Goal: Task Accomplishment & Management: Manage account settings

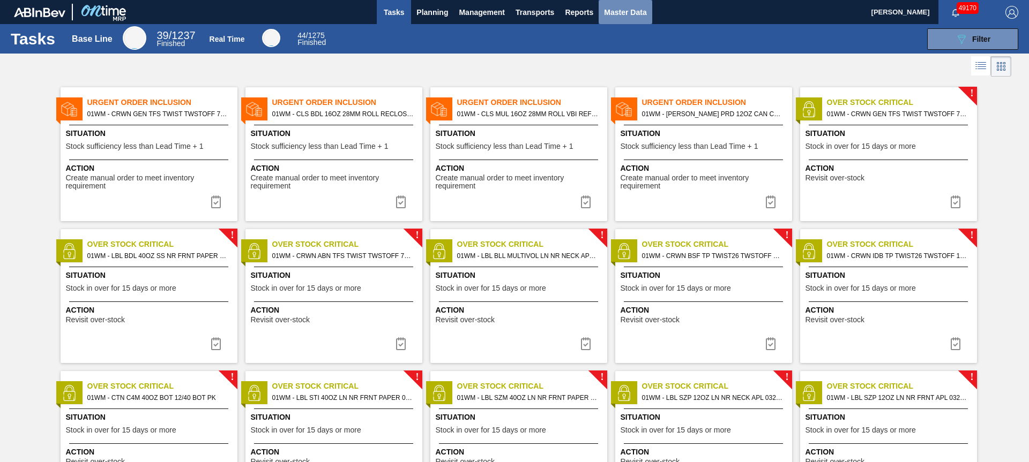
click at [619, 15] on span "Master Data" at bounding box center [625, 12] width 42 height 13
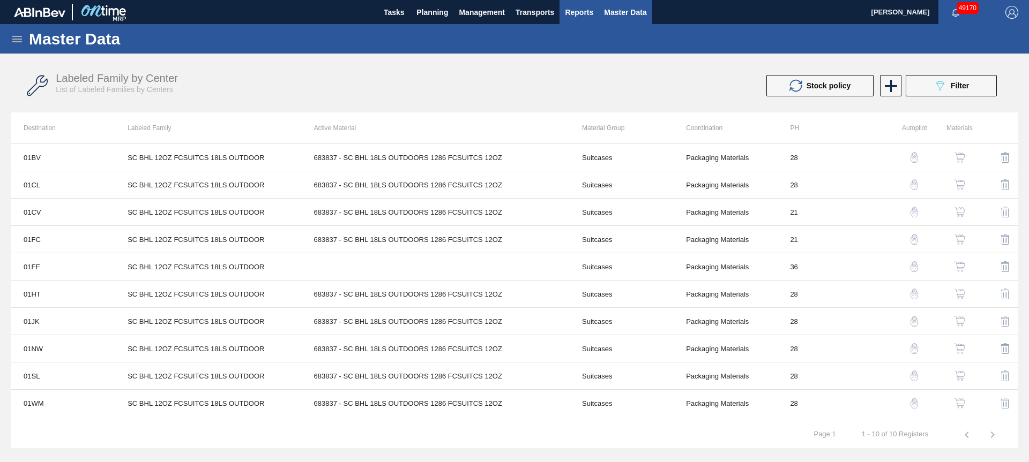
click at [578, 12] on span "Reports" at bounding box center [579, 12] width 28 height 13
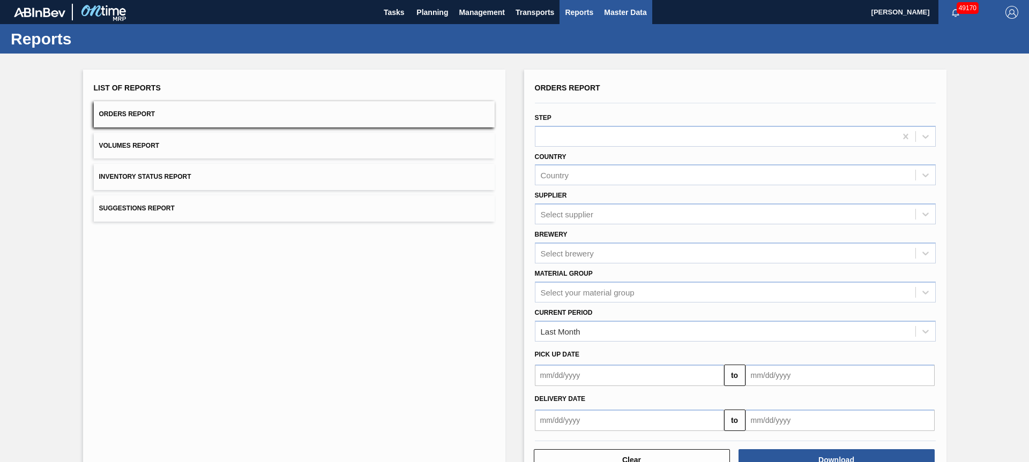
click at [613, 14] on span "Master Data" at bounding box center [625, 12] width 42 height 13
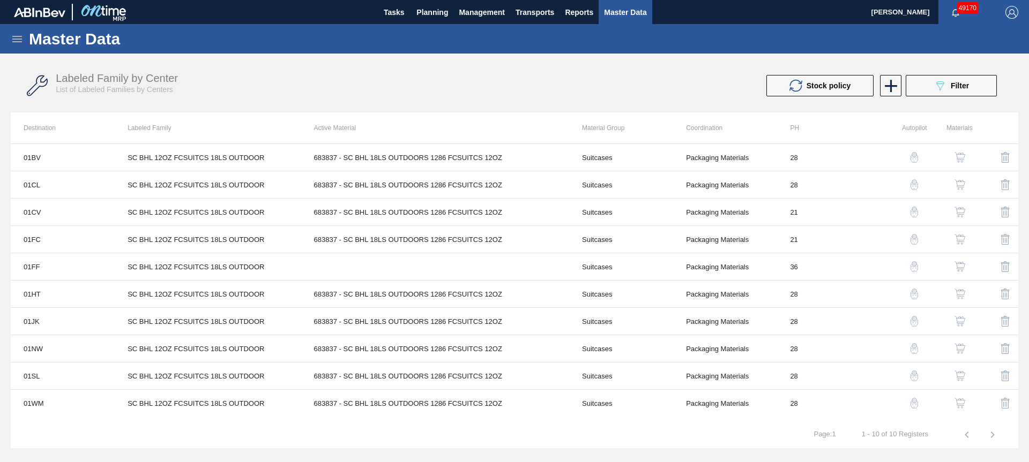
click at [13, 40] on icon at bounding box center [17, 39] width 13 height 13
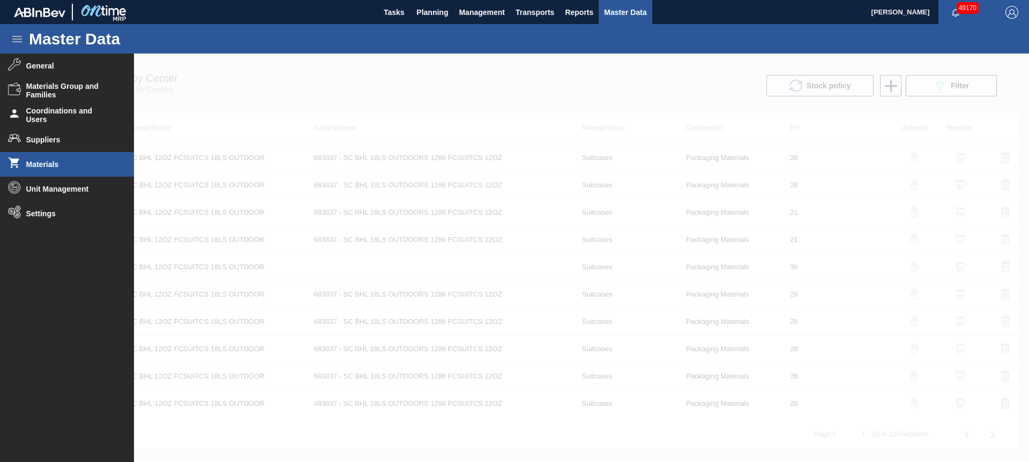
click at [66, 168] on span "Materials" at bounding box center [70, 164] width 88 height 9
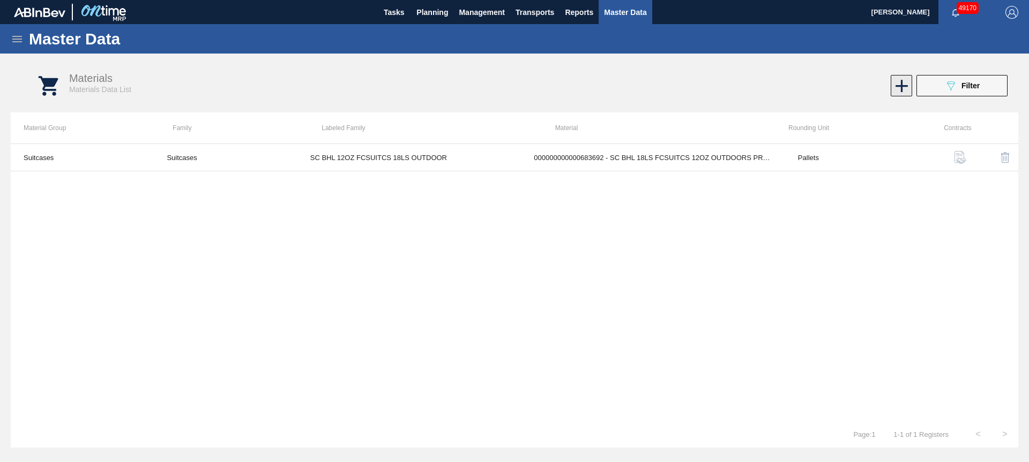
click at [903, 85] on icon at bounding box center [901, 86] width 12 height 12
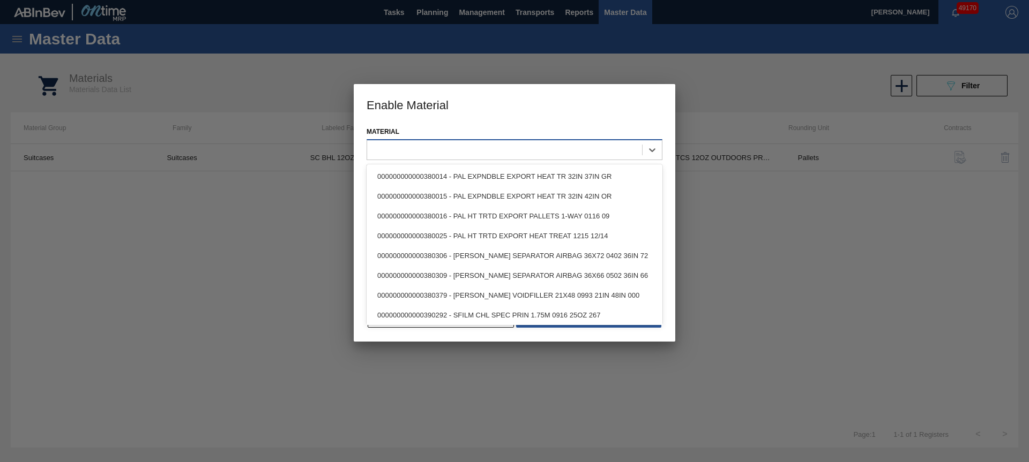
click at [516, 150] on div at bounding box center [504, 151] width 275 height 16
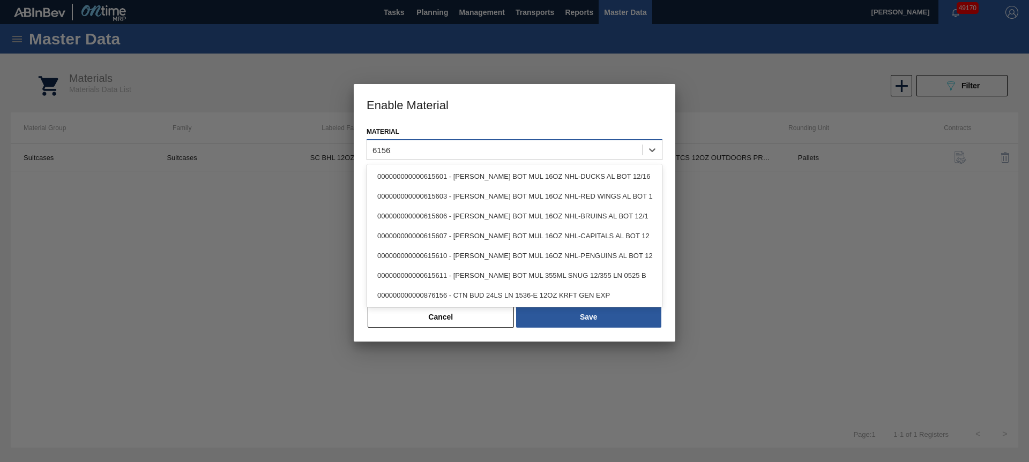
type input "615610"
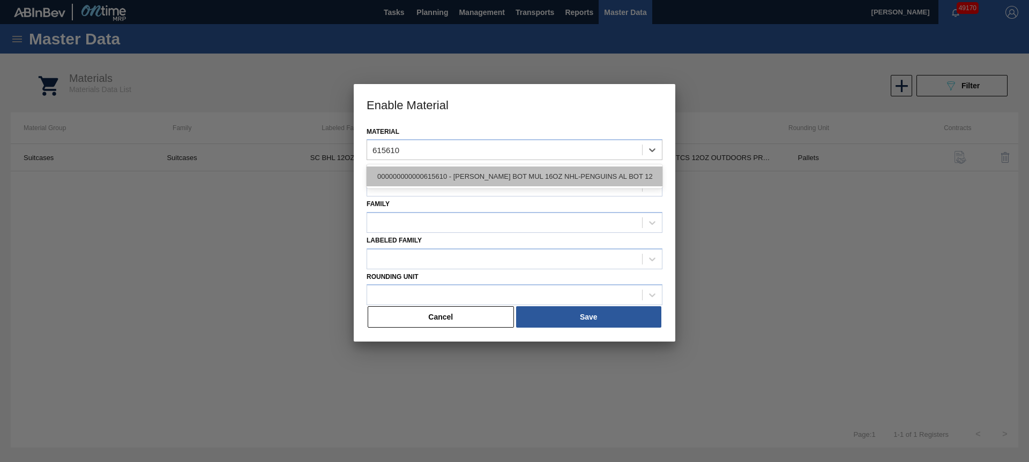
click at [525, 177] on div "000000000000615610 - CARR BOT MUL 16OZ NHL-PENGUINS AL BOT 12" at bounding box center [514, 177] width 296 height 20
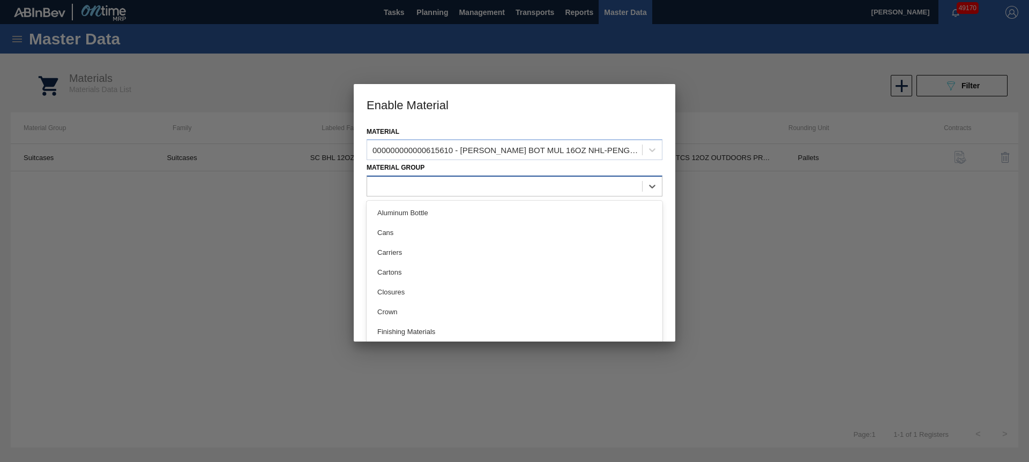
click at [416, 189] on div at bounding box center [504, 187] width 275 height 16
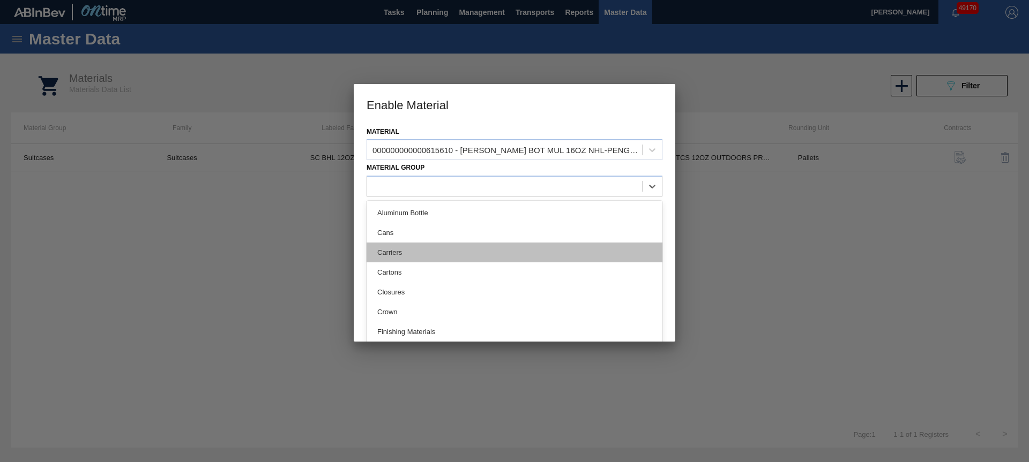
click at [412, 251] on div "Carriers" at bounding box center [514, 253] width 296 height 20
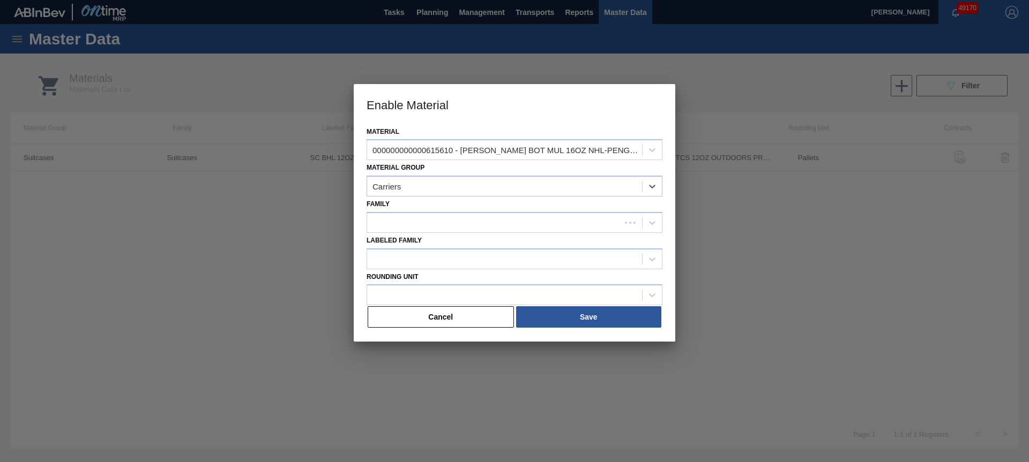
drag, startPoint x: 395, startPoint y: 223, endPoint x: 405, endPoint y: 233, distance: 14.0
click at [395, 222] on div at bounding box center [493, 223] width 253 height 16
click at [415, 249] on div "Bottle Carriers" at bounding box center [514, 249] width 296 height 20
click at [401, 259] on div at bounding box center [493, 259] width 253 height 16
paste Family "[PERSON_NAME] MUL 16OZ AL BOT 12/16 PENGUINS NHL"
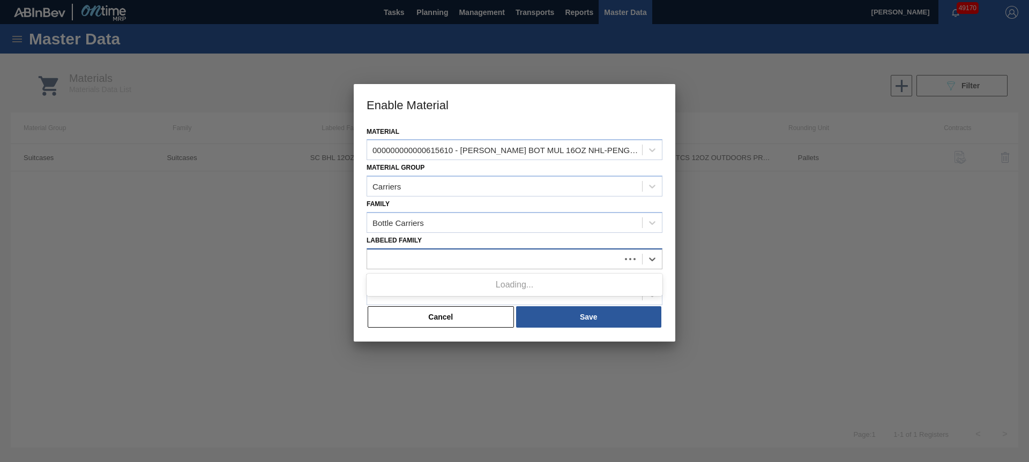
type Family "[PERSON_NAME] MUL 16OZ AL BOT 12/16 PENGUINS NHL"
drag, startPoint x: 430, startPoint y: 279, endPoint x: 428, endPoint y: 288, distance: 9.2
click at [430, 279] on div "[PERSON_NAME] MUL 16OZ AL BOT 12/16 PENGUINS NHL" at bounding box center [514, 286] width 296 height 20
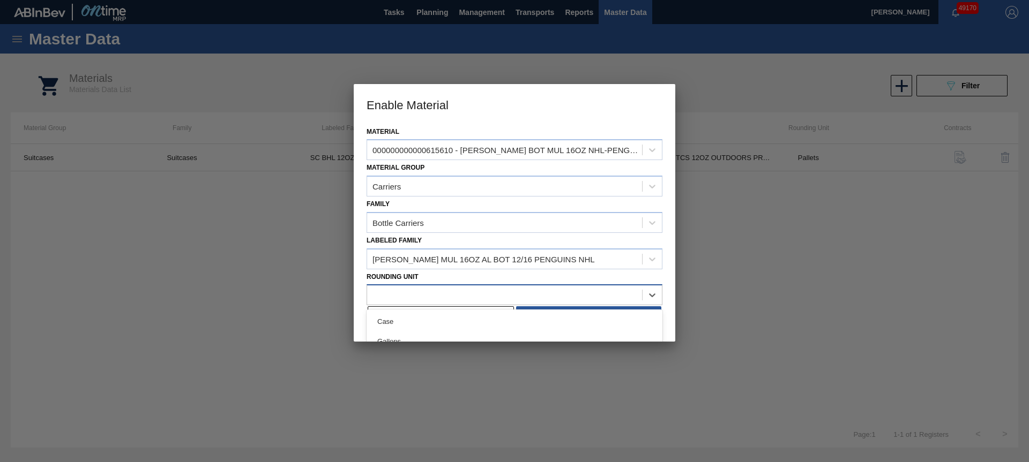
click at [423, 293] on div at bounding box center [504, 296] width 275 height 16
type Unit "PALL"
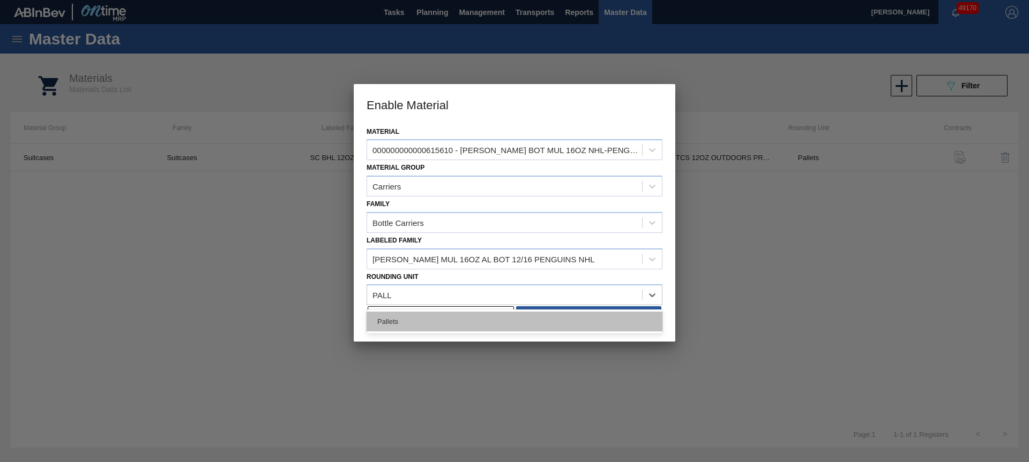
click at [420, 318] on div "Pallets" at bounding box center [514, 322] width 296 height 20
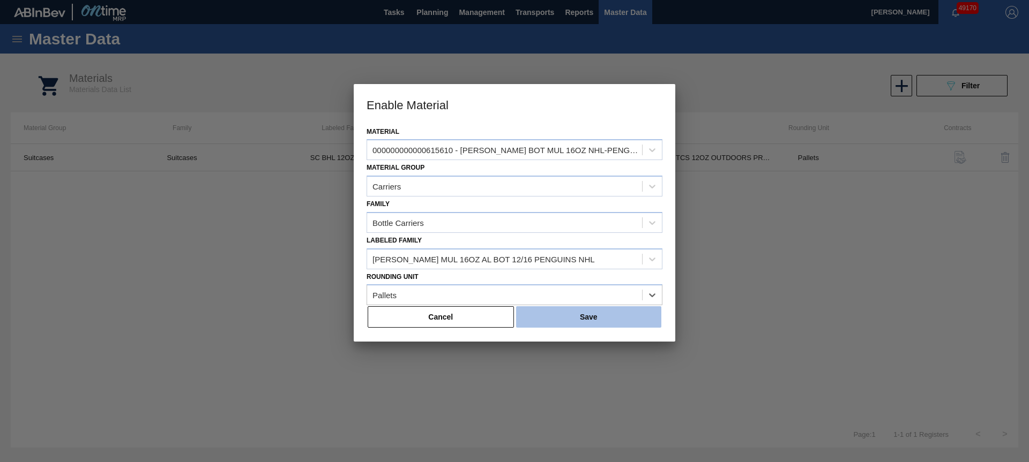
click at [559, 320] on button "Save" at bounding box center [588, 316] width 145 height 21
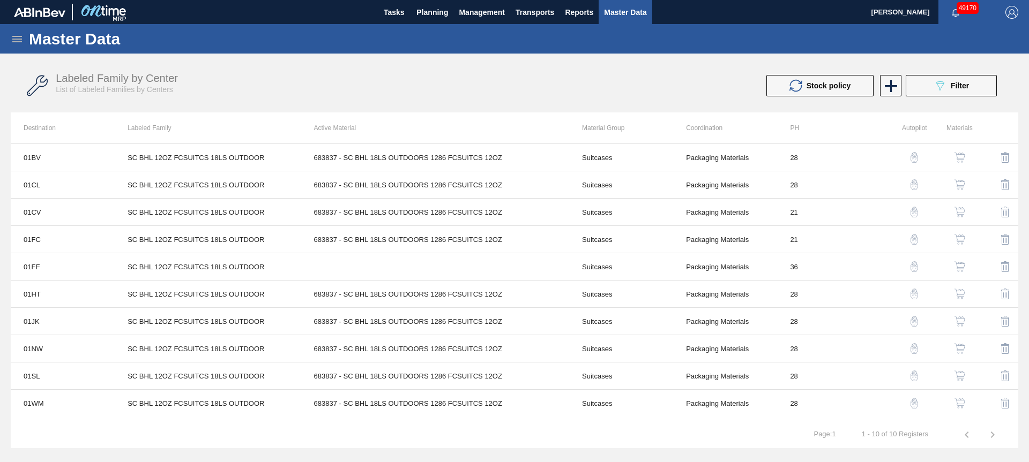
click at [14, 37] on icon at bounding box center [17, 39] width 13 height 13
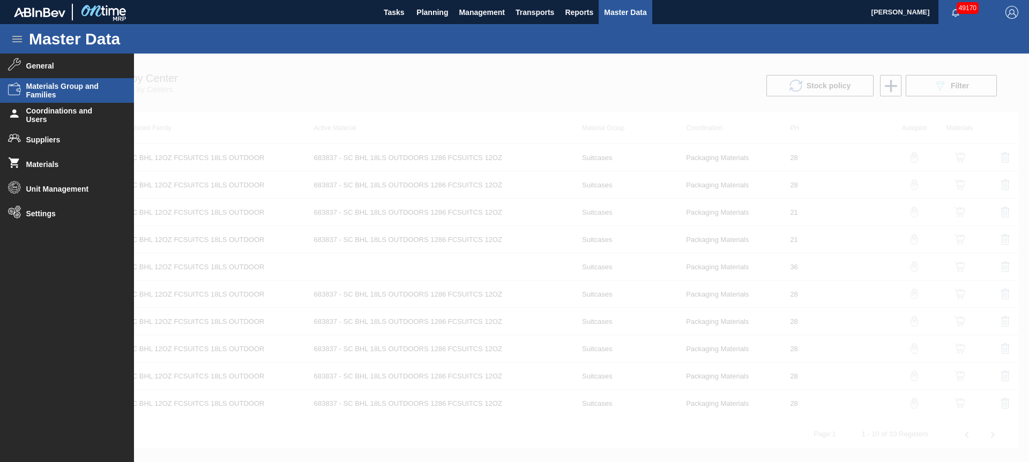
click at [67, 92] on span "Materials Group and Families" at bounding box center [70, 90] width 88 height 17
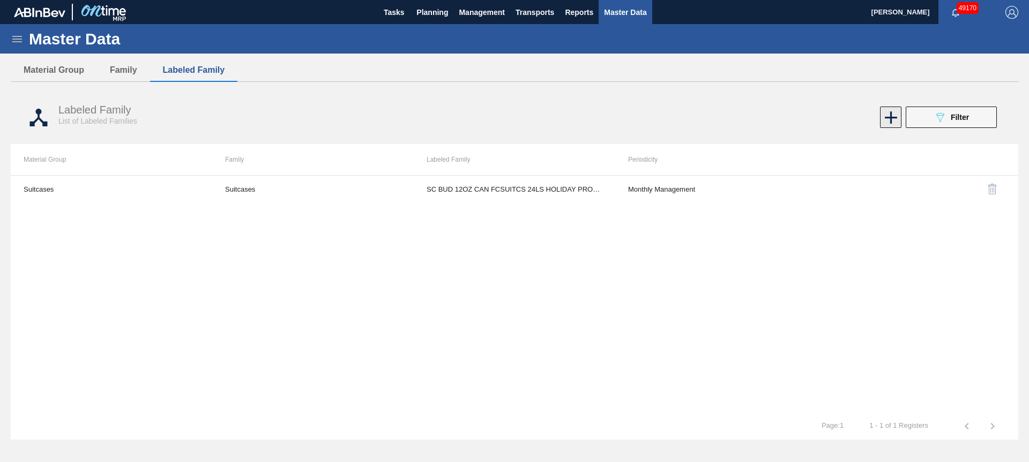
click at [885, 115] on icon at bounding box center [890, 117] width 21 height 21
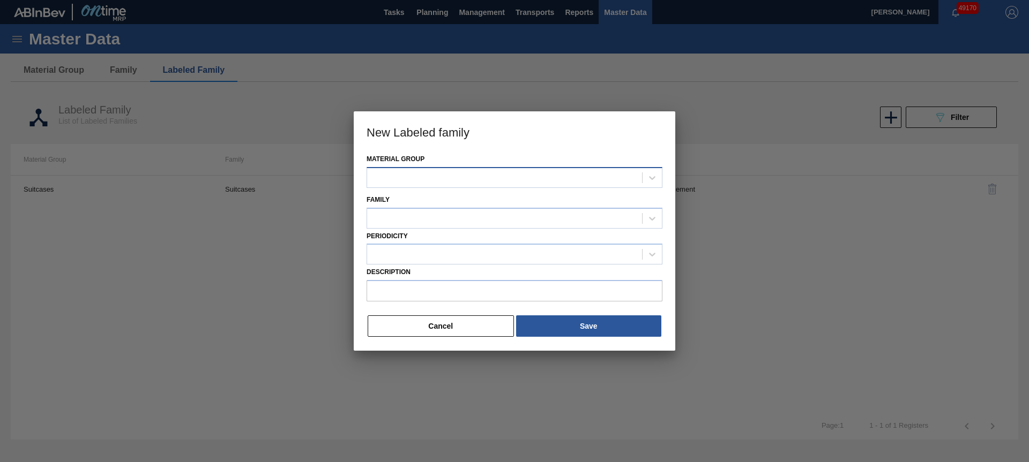
click at [416, 178] on div at bounding box center [504, 178] width 275 height 16
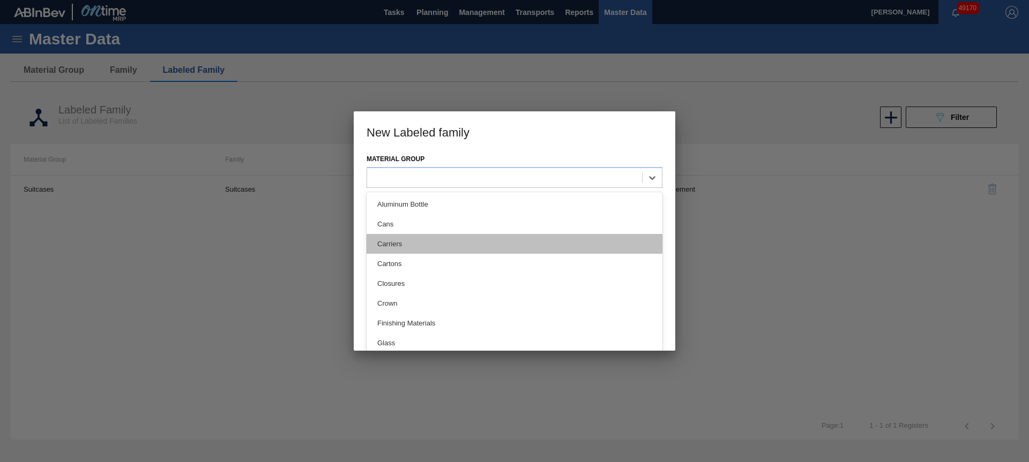
click at [411, 239] on div "Carriers" at bounding box center [514, 244] width 296 height 20
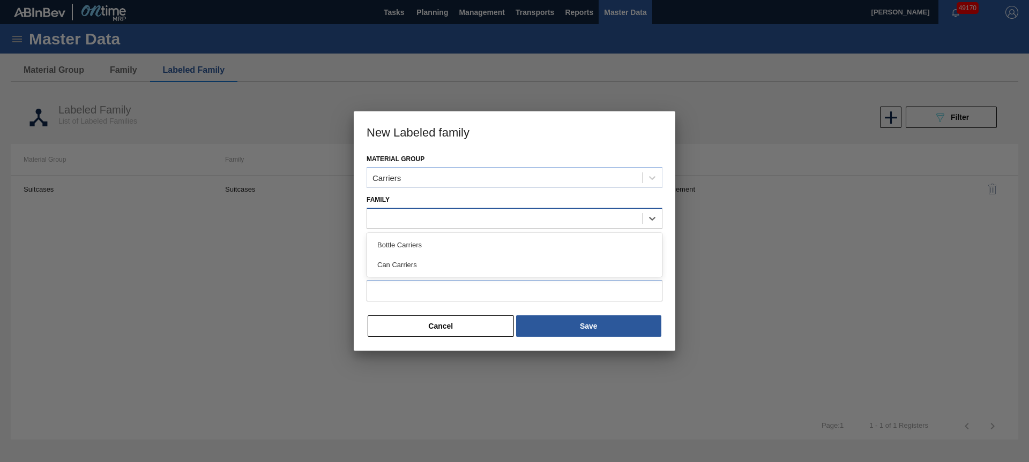
click at [402, 222] on div at bounding box center [504, 219] width 275 height 16
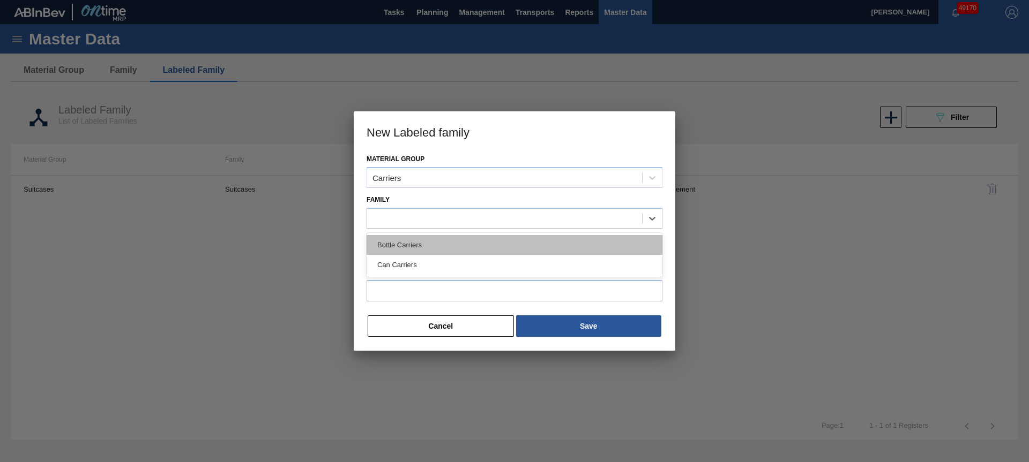
drag, startPoint x: 406, startPoint y: 260, endPoint x: 408, endPoint y: 248, distance: 12.5
click at [408, 248] on div "Bottle Carriers Can Carriers" at bounding box center [514, 255] width 296 height 44
click at [408, 248] on div "Bottle Carriers" at bounding box center [514, 245] width 296 height 20
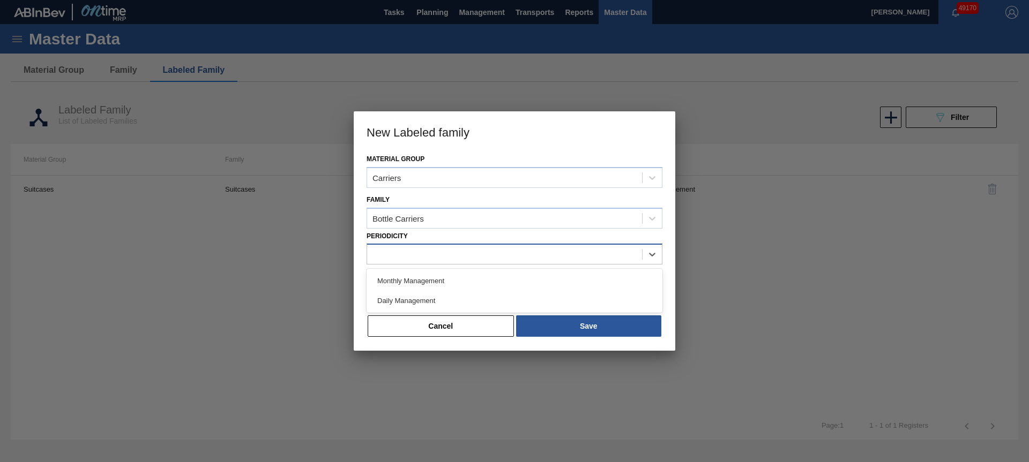
click at [401, 253] on div at bounding box center [504, 255] width 275 height 16
drag, startPoint x: 409, startPoint y: 285, endPoint x: 406, endPoint y: 289, distance: 5.7
click at [409, 285] on div "Monthly Management" at bounding box center [514, 281] width 296 height 20
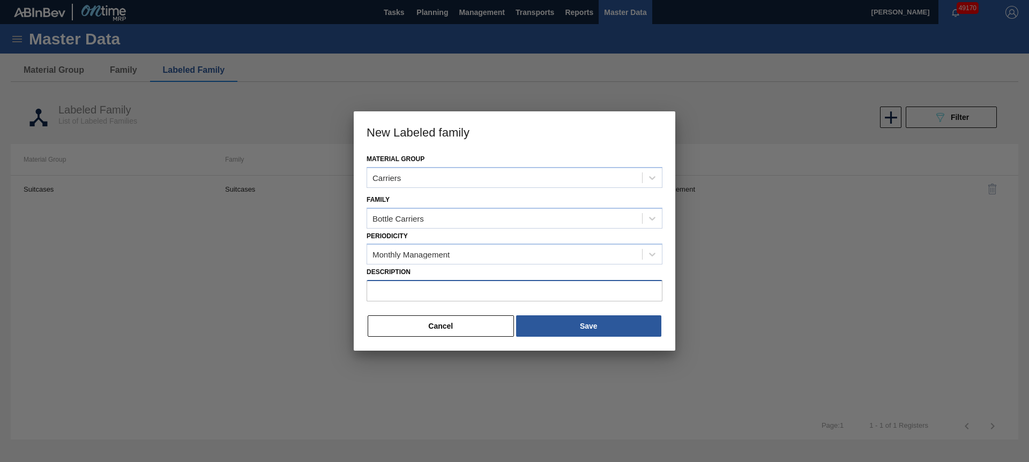
click at [401, 294] on input "Description" at bounding box center [514, 290] width 296 height 21
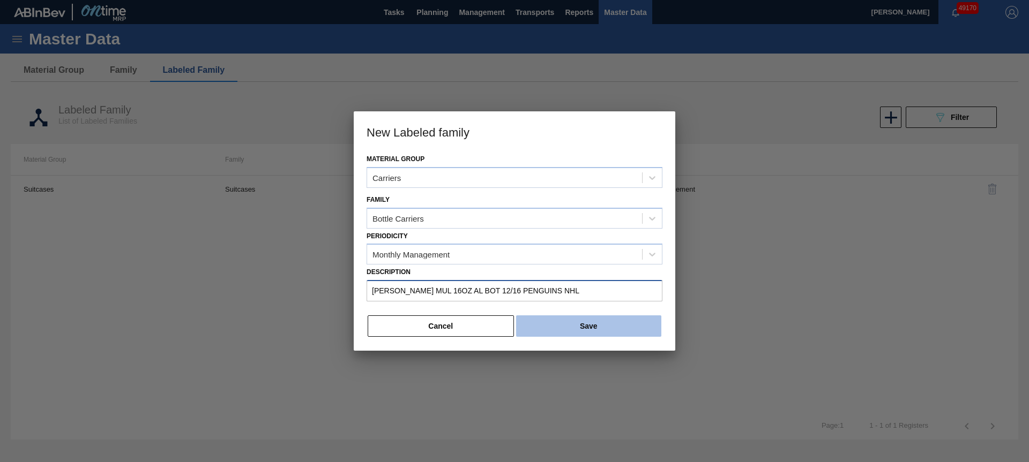
type input "[PERSON_NAME] MUL 16OZ AL BOT 12/16 PENGUINS NHL"
click at [593, 330] on button "Save" at bounding box center [588, 326] width 145 height 21
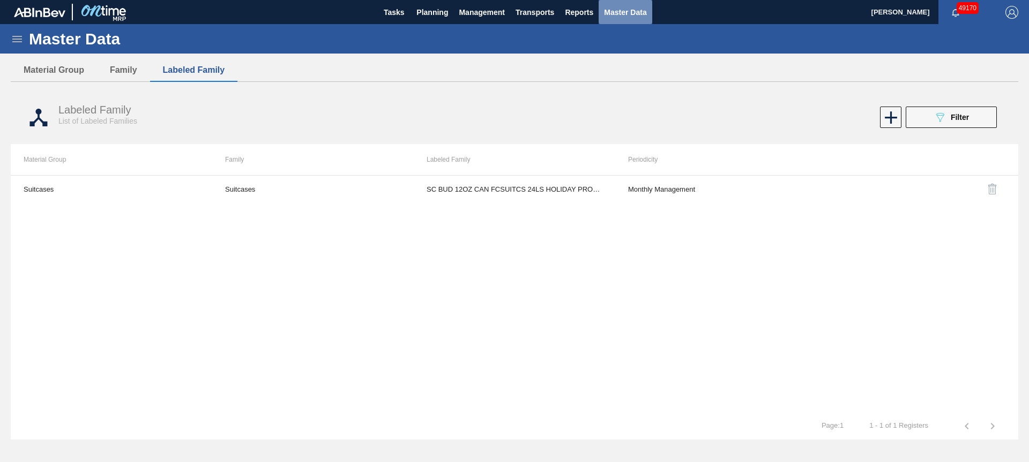
click at [620, 15] on span "Master Data" at bounding box center [625, 12] width 42 height 13
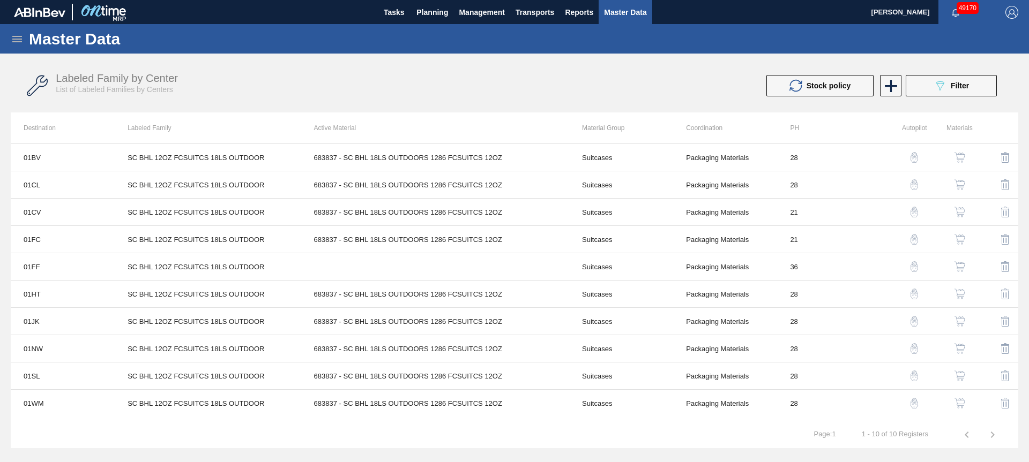
click at [616, 14] on span "Master Data" at bounding box center [625, 12] width 42 height 13
click at [888, 87] on icon at bounding box center [890, 86] width 21 height 21
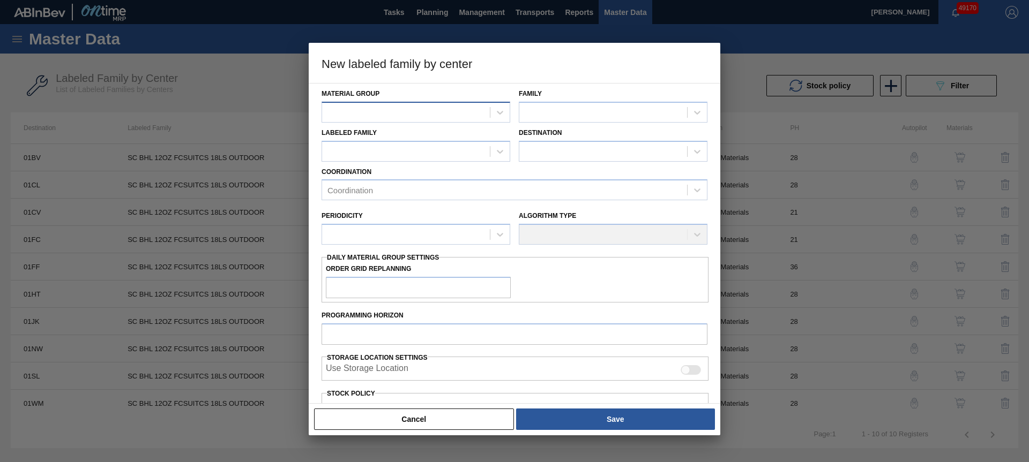
click at [403, 109] on div at bounding box center [406, 112] width 168 height 16
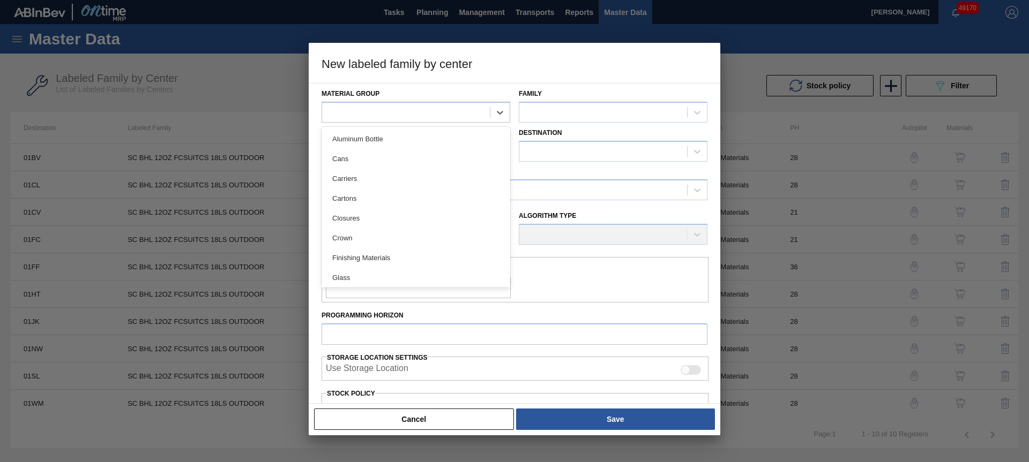
drag, startPoint x: 364, startPoint y: 185, endPoint x: 527, endPoint y: 125, distance: 173.4
click at [364, 185] on div "Carriers" at bounding box center [415, 179] width 189 height 20
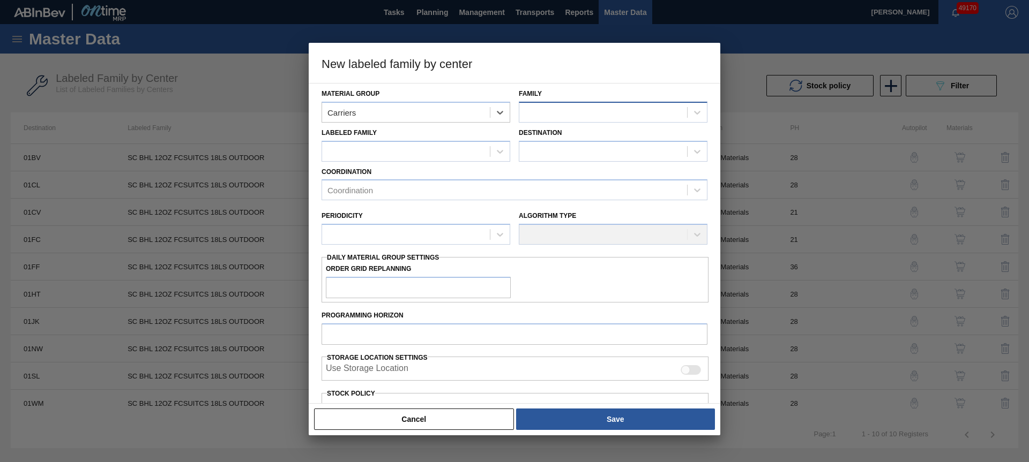
click at [574, 112] on div at bounding box center [603, 112] width 168 height 16
click at [578, 145] on div "Bottle Carriers" at bounding box center [613, 139] width 189 height 20
click at [407, 147] on div at bounding box center [406, 152] width 168 height 16
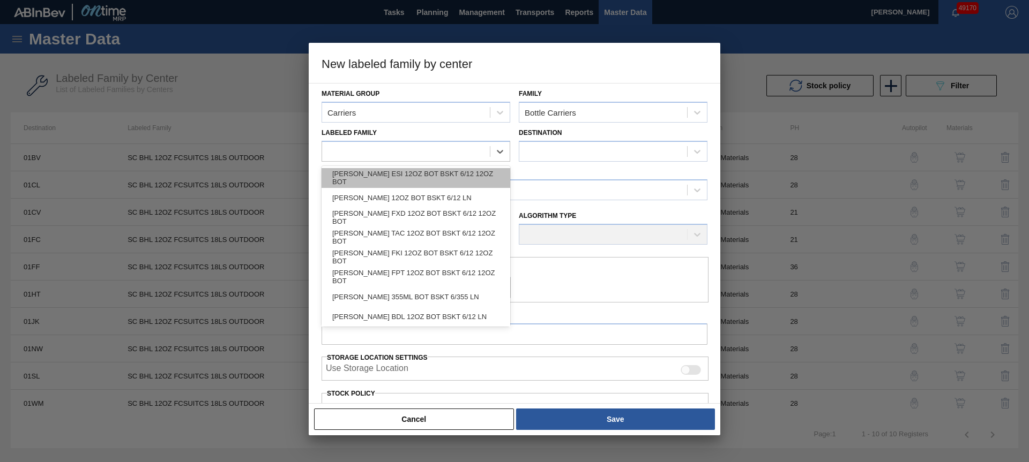
paste Family "[PERSON_NAME] MUL 16OZ AL BOT 12/16 PENGUINS NHL"
type Family "[PERSON_NAME] MUL 16OZ AL BOT 12/16 PENGUINS NHL"
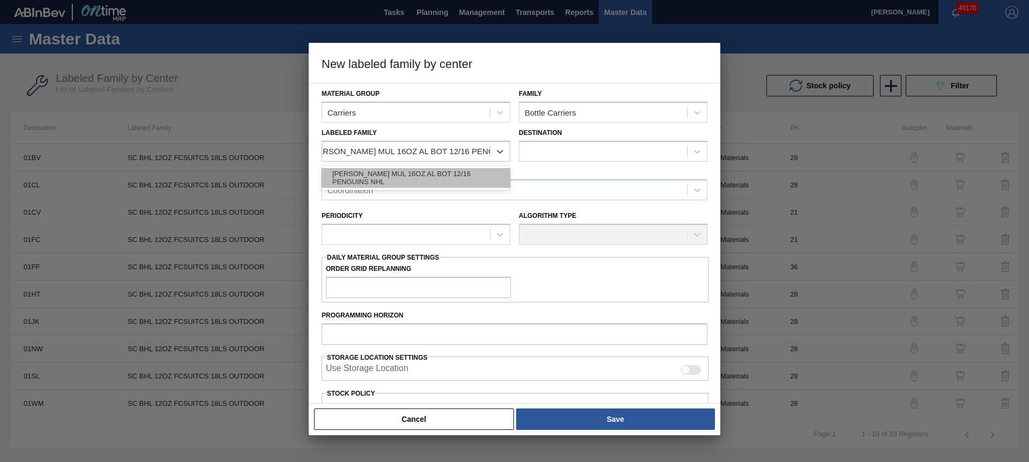
click at [430, 182] on div "[PERSON_NAME] MUL 16OZ AL BOT 12/16 PENGUINS NHL" at bounding box center [415, 178] width 189 height 20
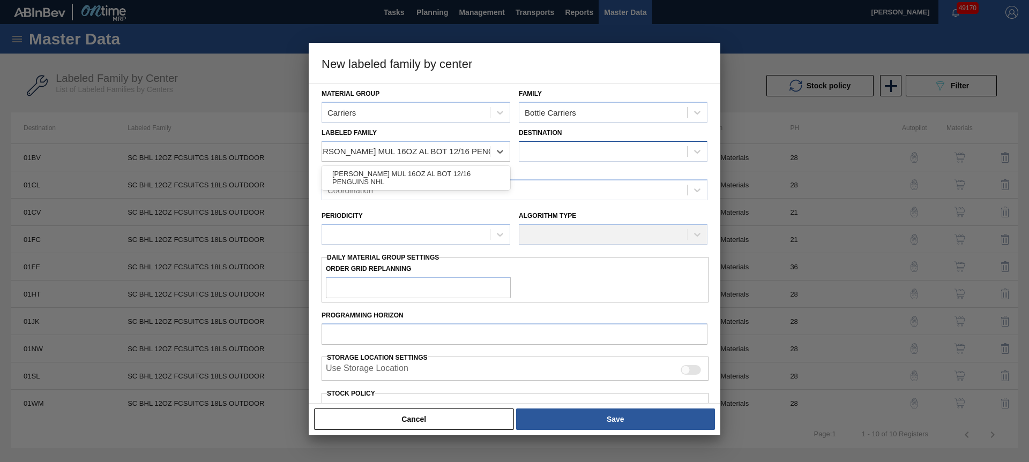
click at [579, 153] on div at bounding box center [603, 152] width 168 height 16
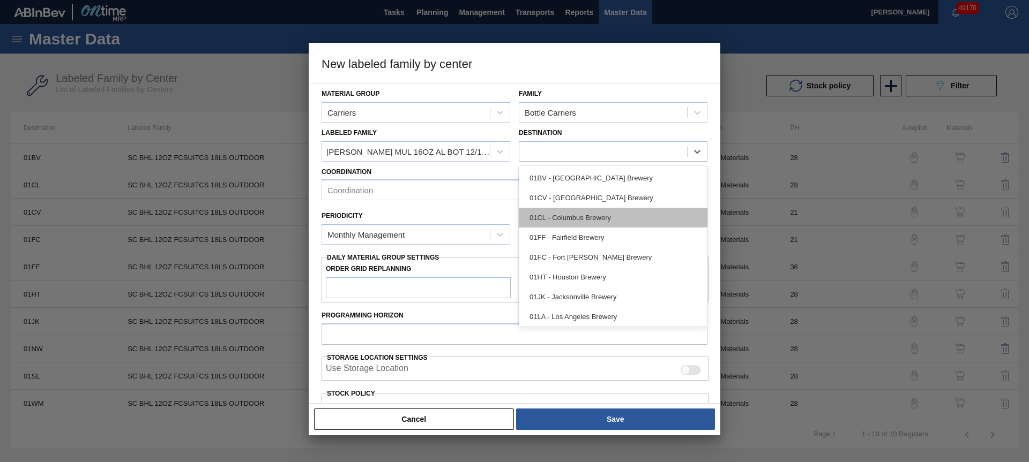
click at [577, 212] on div "01CL - Columbus Brewery" at bounding box center [613, 218] width 189 height 20
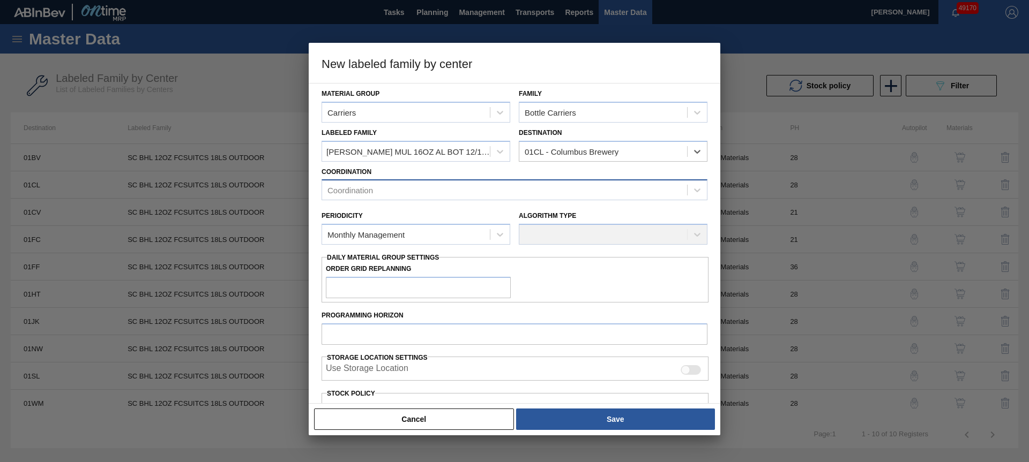
click at [383, 191] on div "Coordination" at bounding box center [504, 191] width 365 height 16
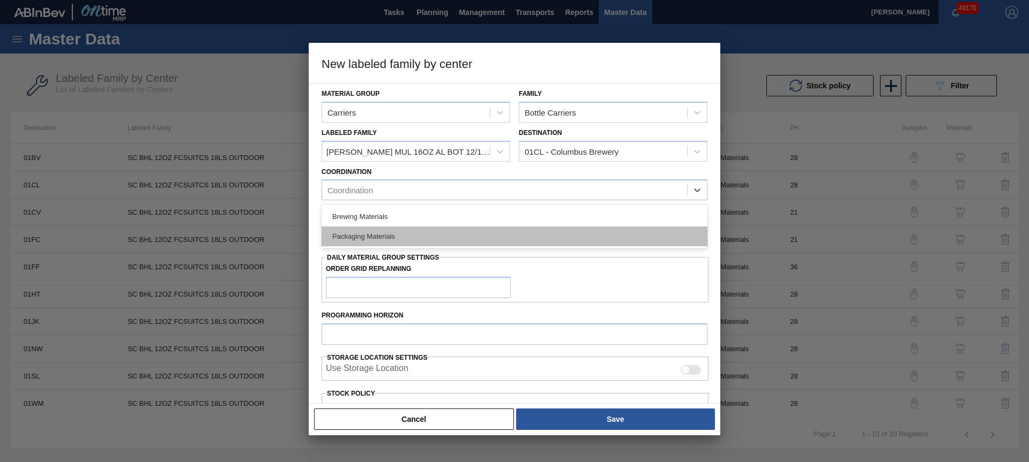
click at [389, 239] on div "Packaging Materials" at bounding box center [514, 237] width 386 height 20
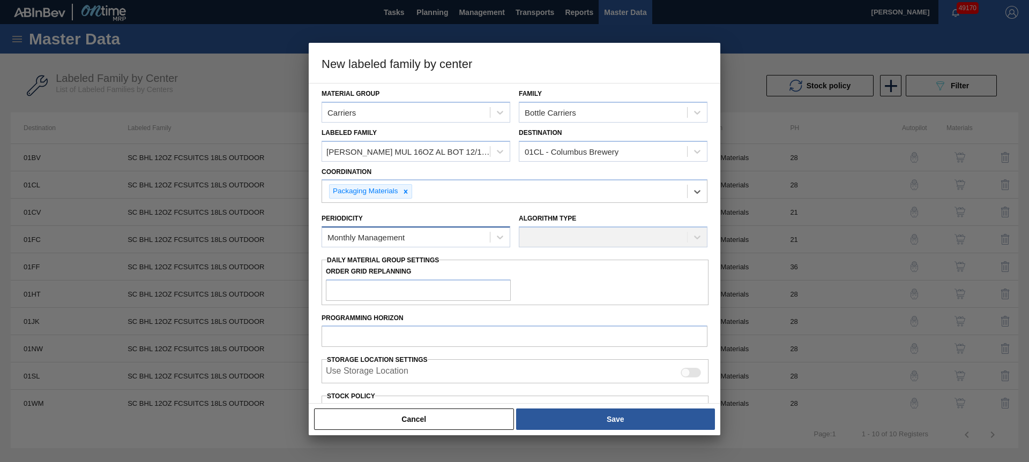
click at [387, 241] on div "Monthly Management" at bounding box center [365, 237] width 77 height 9
click at [386, 262] on div "Monthly Management" at bounding box center [415, 264] width 189 height 20
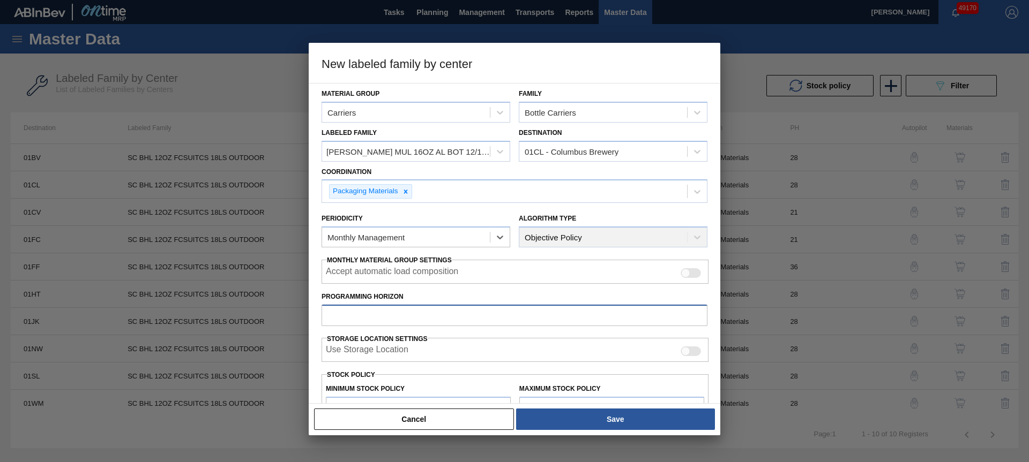
click at [395, 309] on input "Programming Horizon" at bounding box center [514, 315] width 386 height 21
type input "28"
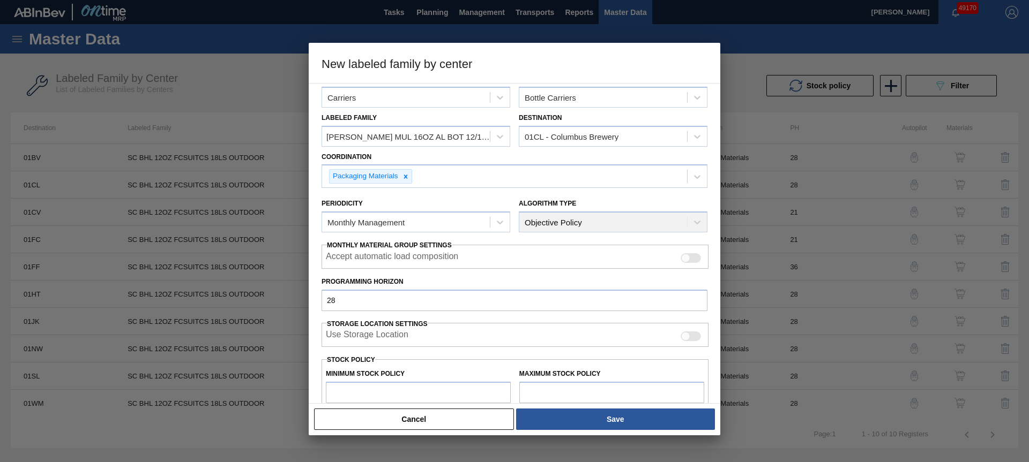
type input "0"
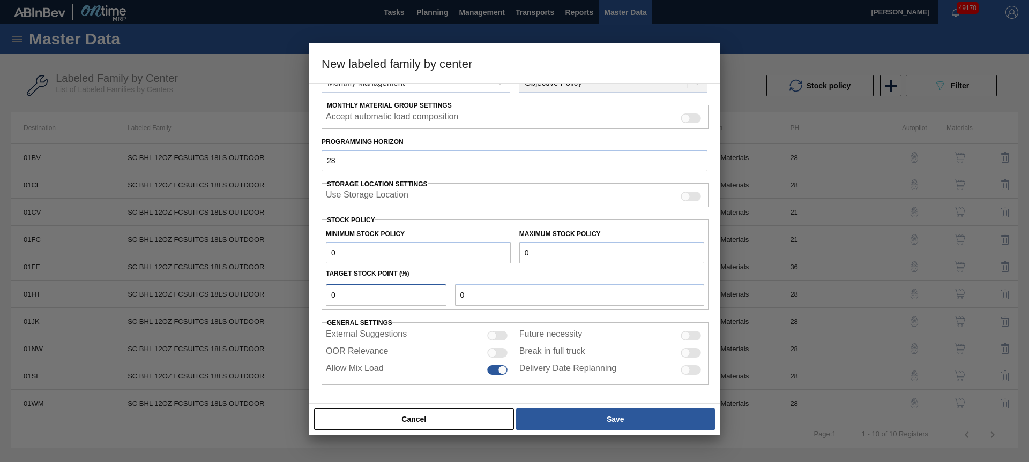
type input "0"
click at [486, 357] on input "OOR Relevance" at bounding box center [486, 357] width 1 height 1
checkbox input "true"
drag, startPoint x: 655, startPoint y: 417, endPoint x: 893, endPoint y: 413, distance: 237.4
click at [655, 417] on button "Save" at bounding box center [615, 419] width 199 height 21
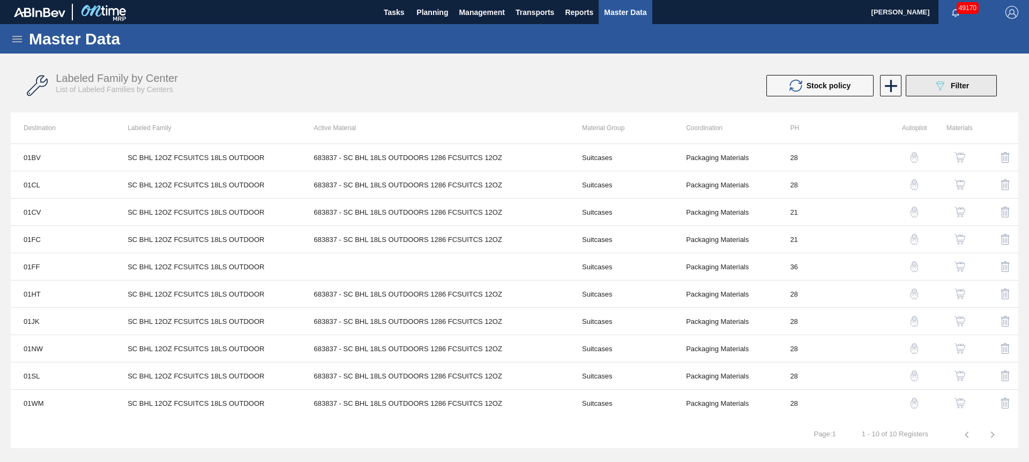
click at [940, 87] on icon "089F7B8B-B2A5-4AFE-B5C0-19BA573D28AC" at bounding box center [939, 85] width 13 height 13
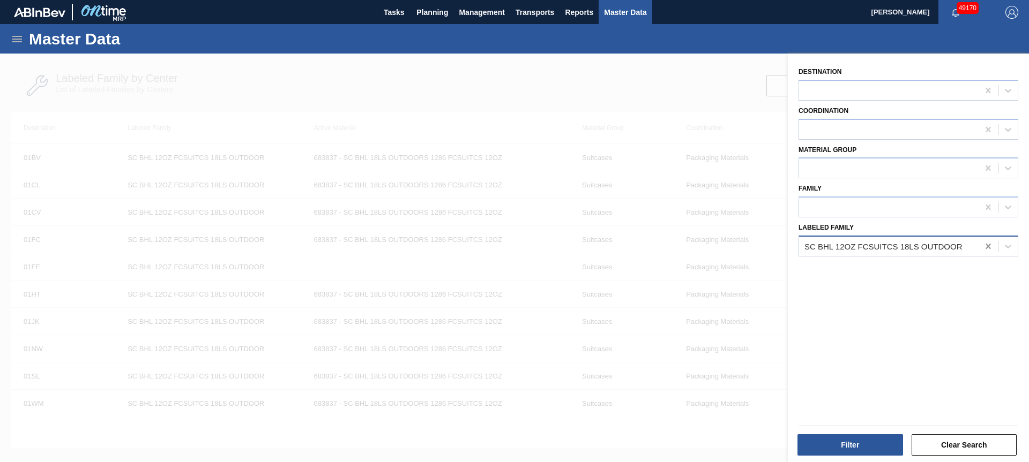
click at [986, 245] on icon at bounding box center [987, 246] width 5 height 5
paste Family "[PERSON_NAME] MUL 16OZ AL BOT 12/16 PENGUINS NHL"
type Family "[PERSON_NAME] MUL 16OZ AL BOT 12/16 PENGUINS NHL"
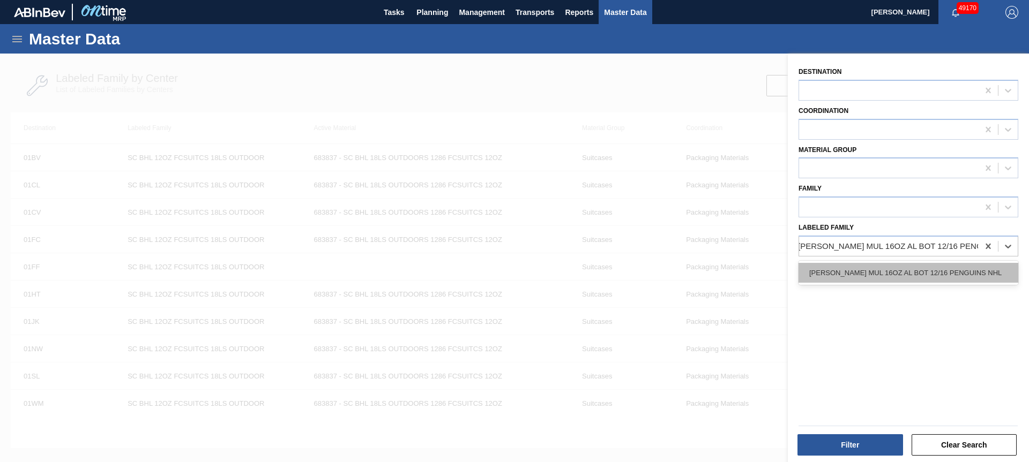
click at [940, 272] on div "[PERSON_NAME] MUL 16OZ AL BOT 12/16 PENGUINS NHL" at bounding box center [908, 273] width 220 height 20
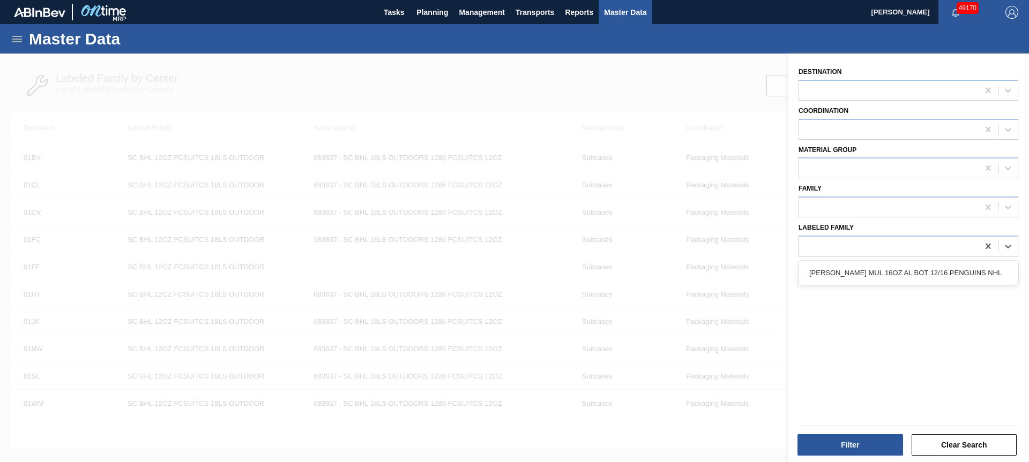
scroll to position [0, 1]
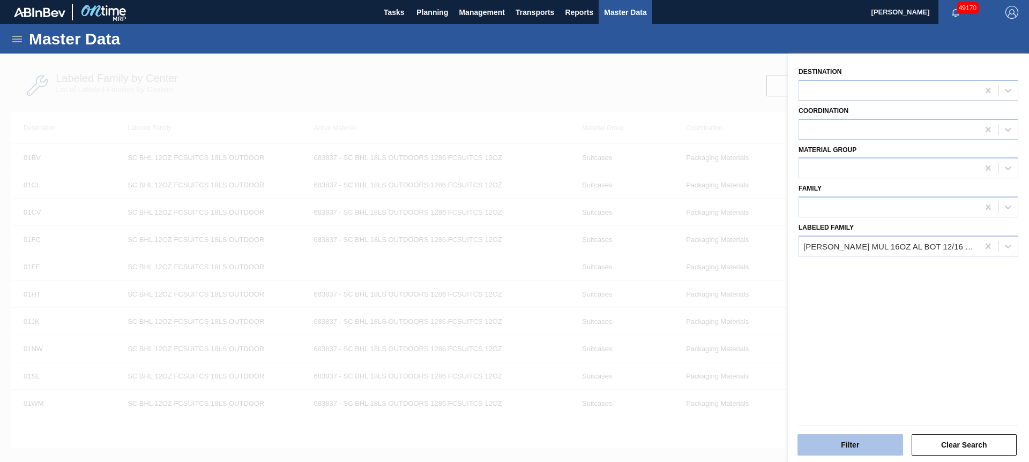
click at [866, 447] on button "Filter" at bounding box center [850, 445] width 106 height 21
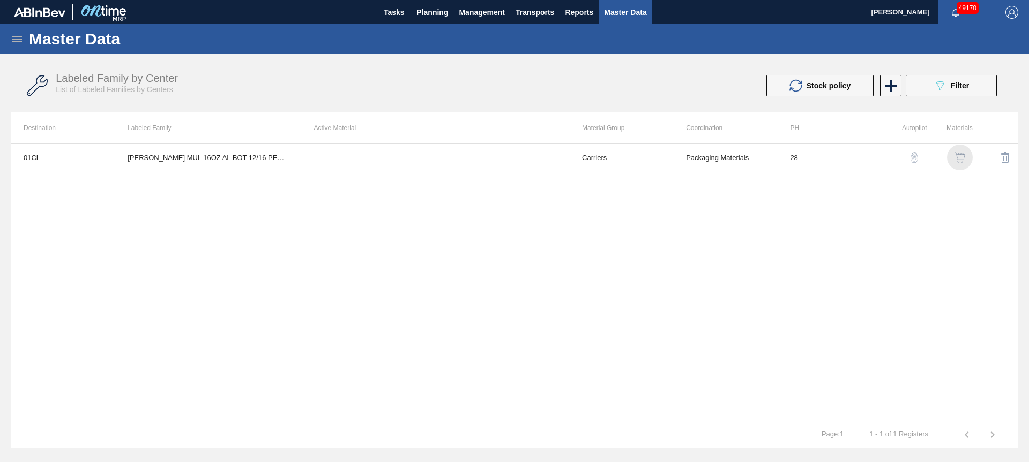
click at [955, 158] on img "button" at bounding box center [959, 157] width 11 height 11
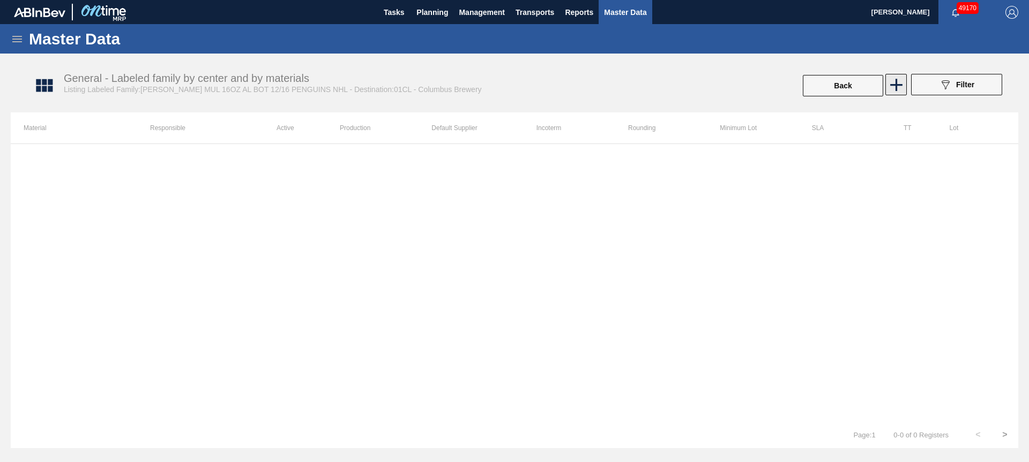
click at [898, 85] on icon at bounding box center [896, 84] width 21 height 21
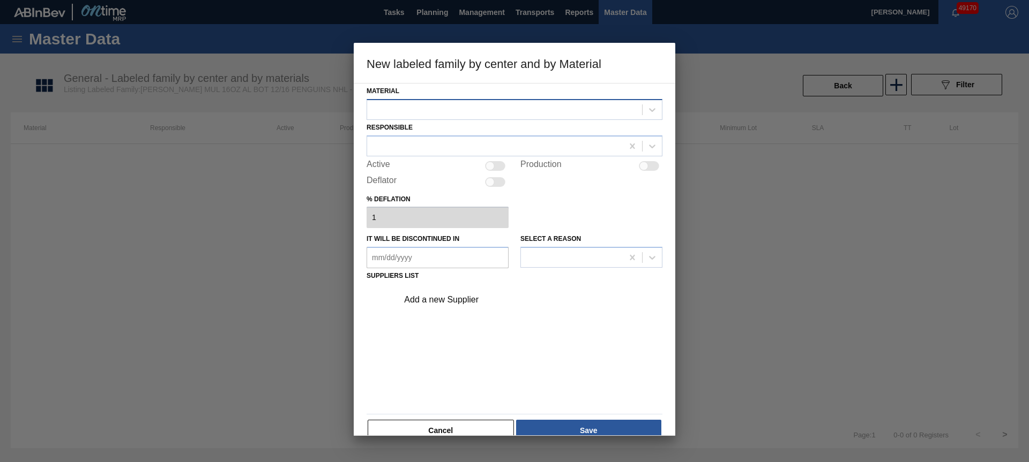
click at [565, 108] on div at bounding box center [504, 110] width 275 height 16
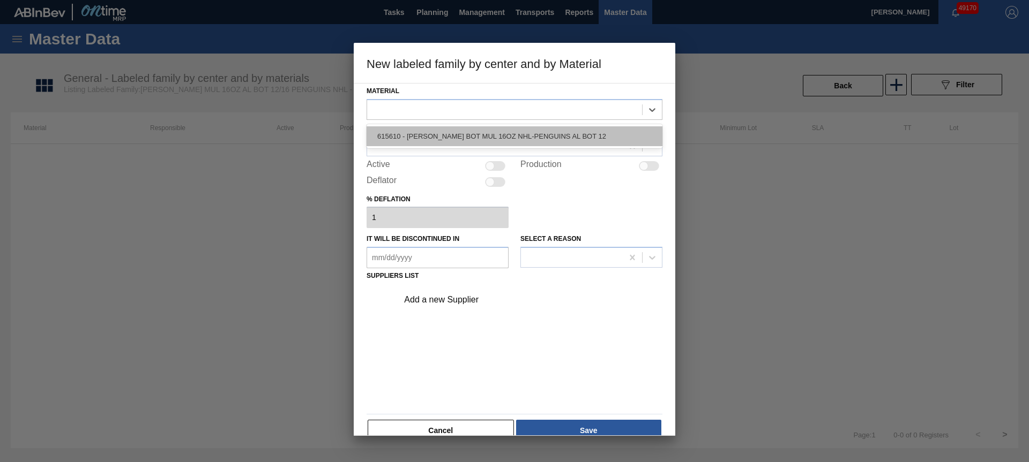
click at [518, 140] on div "615610 - [PERSON_NAME] BOT MUL 16OZ NHL-PENGUINS AL BOT 12" at bounding box center [514, 136] width 296 height 20
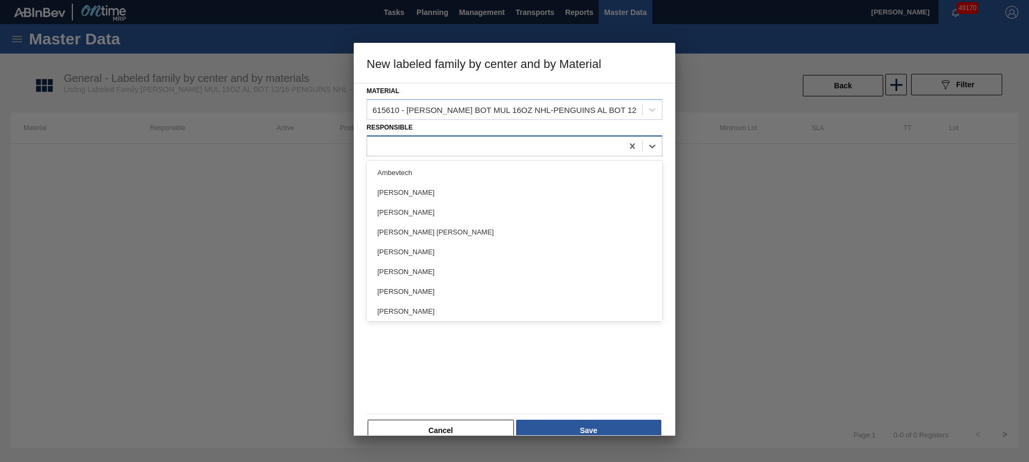
click at [512, 147] on div at bounding box center [495, 146] width 256 height 16
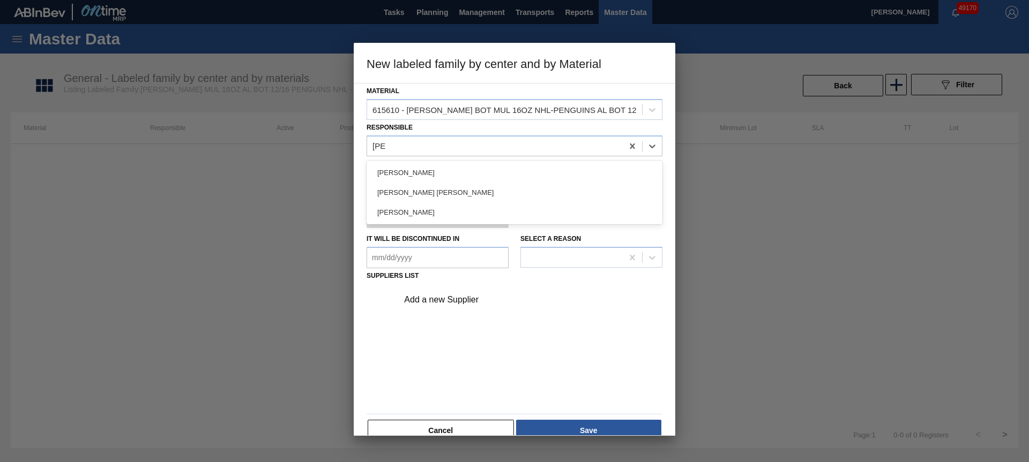
type input "[PERSON_NAME]"
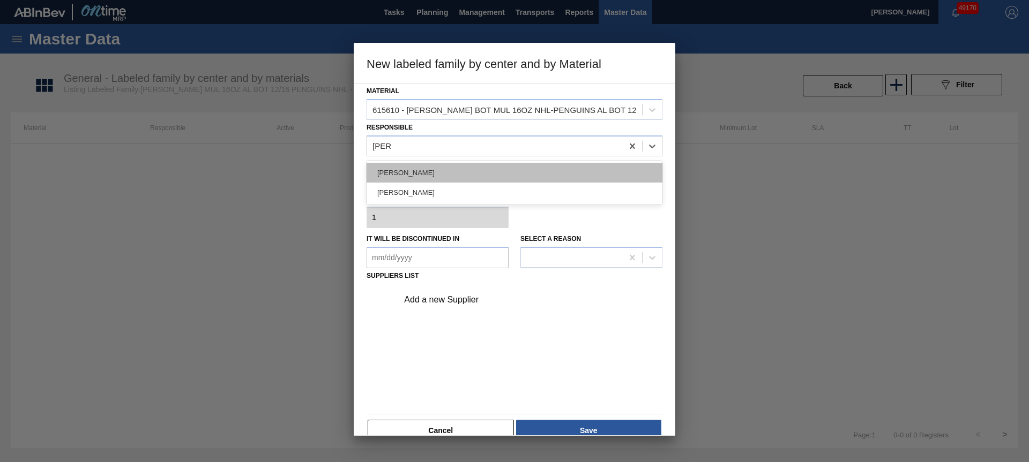
click at [410, 172] on div "[PERSON_NAME]" at bounding box center [514, 173] width 296 height 20
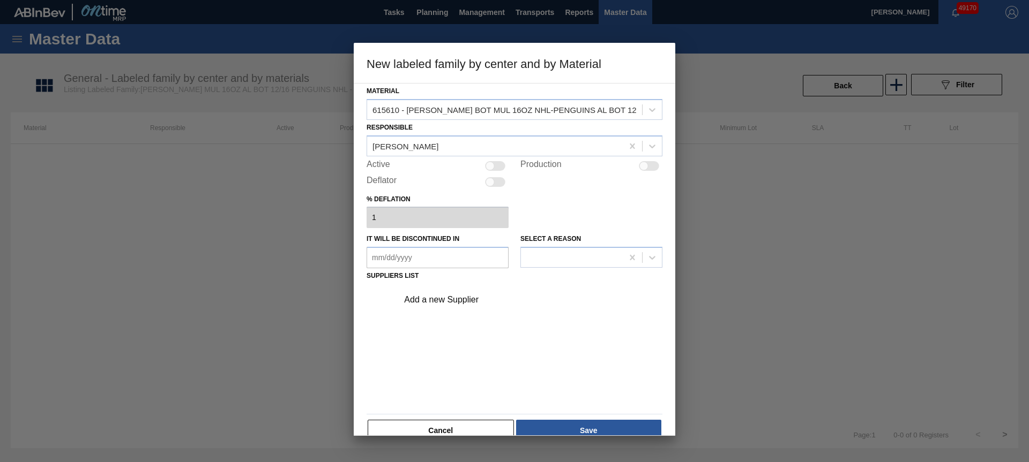
drag, startPoint x: 495, startPoint y: 166, endPoint x: 507, endPoint y: 218, distance: 53.9
click at [495, 166] on div at bounding box center [495, 166] width 20 height 10
checkbox input "true"
click at [473, 300] on div "Add a new Supplier" at bounding box center [509, 300] width 210 height 10
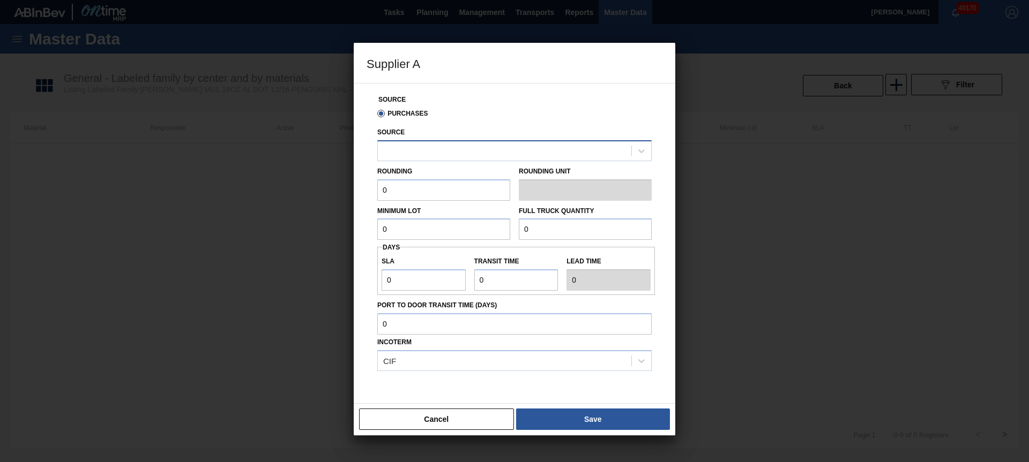
click at [480, 154] on div at bounding box center [504, 151] width 253 height 16
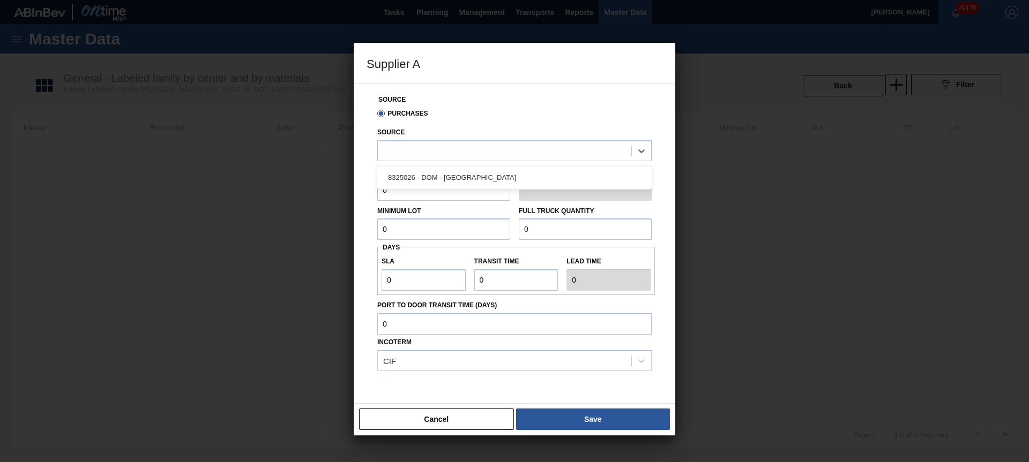
drag, startPoint x: 480, startPoint y: 175, endPoint x: 453, endPoint y: 190, distance: 30.9
click at [480, 175] on div "8325026 - DOM - [GEOGRAPHIC_DATA]" at bounding box center [514, 178] width 274 height 20
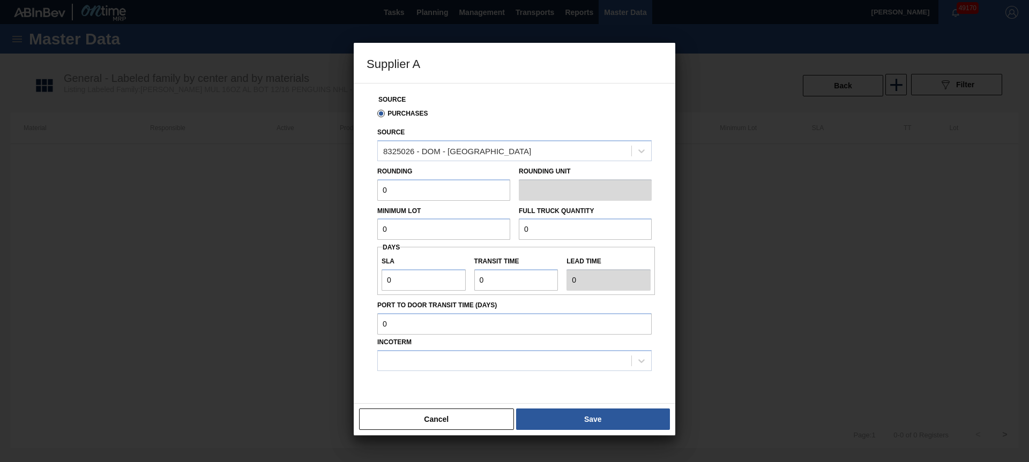
click at [450, 191] on input "0" at bounding box center [443, 189] width 133 height 21
type input "5,000"
type input "130,000"
type input "3"
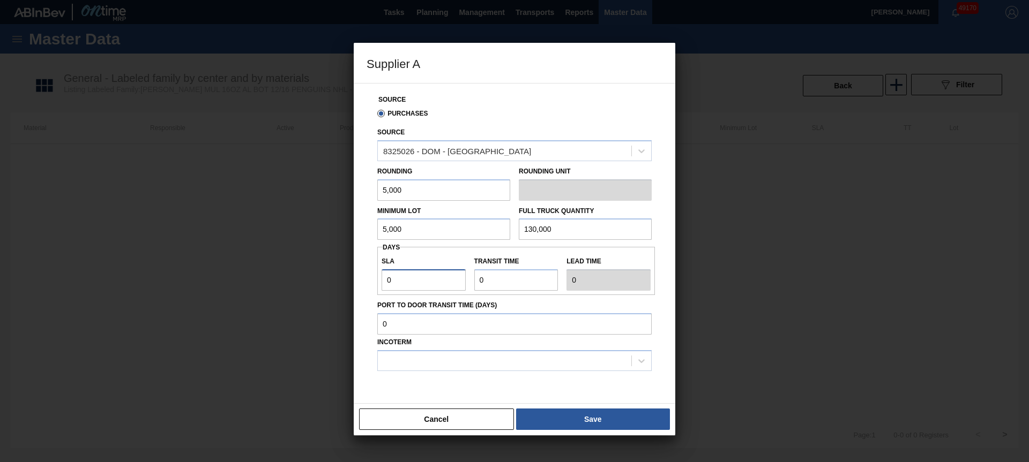
type input "3"
type input "6"
type input "3"
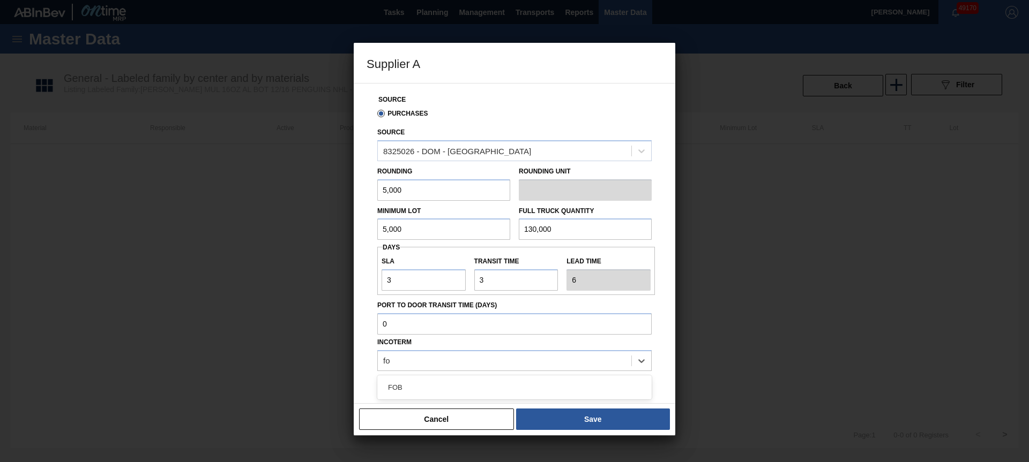
type input "fob"
drag, startPoint x: 403, startPoint y: 380, endPoint x: 493, endPoint y: 408, distance: 94.2
click at [403, 380] on div "FOB" at bounding box center [514, 388] width 274 height 20
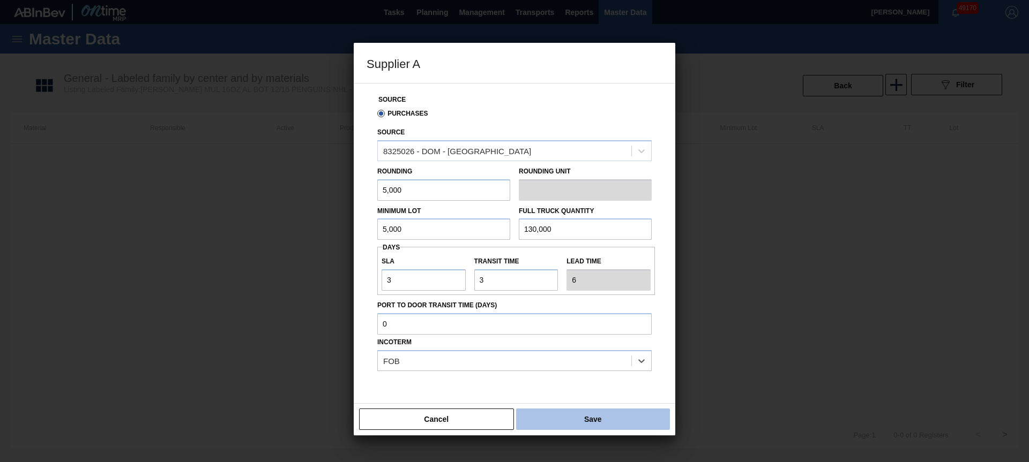
click at [580, 415] on button "Save" at bounding box center [593, 419] width 154 height 21
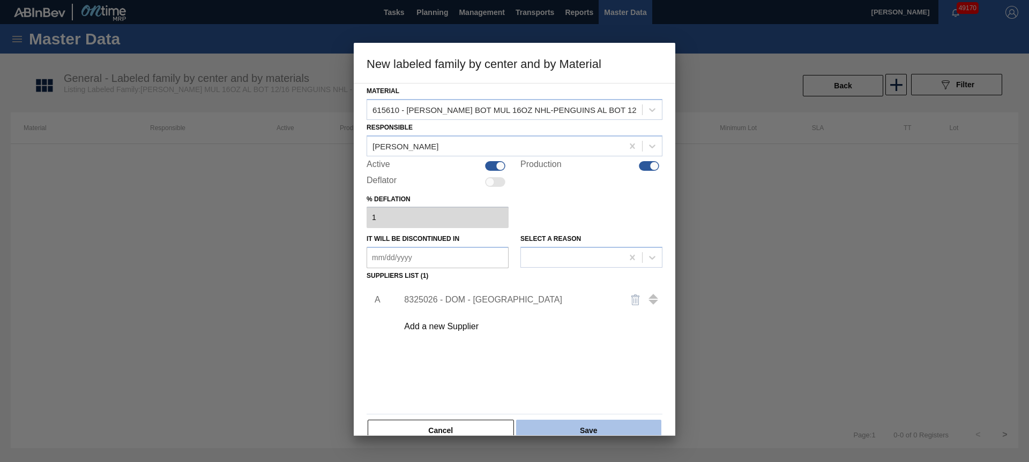
click at [577, 423] on button "Save" at bounding box center [588, 430] width 145 height 21
